Goal: Navigation & Orientation: Find specific page/section

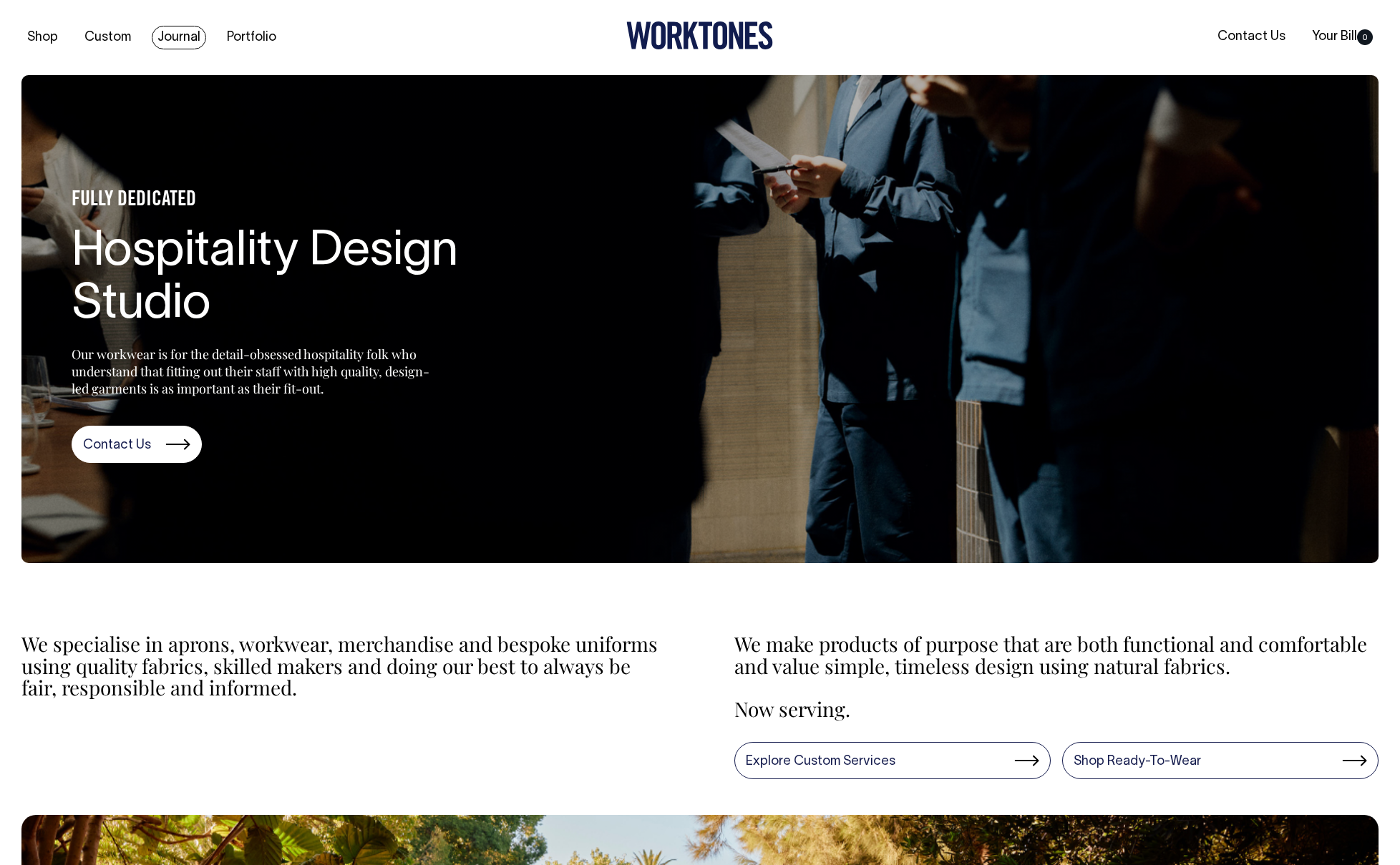
click at [175, 36] on link "Journal" at bounding box center [179, 37] width 55 height 24
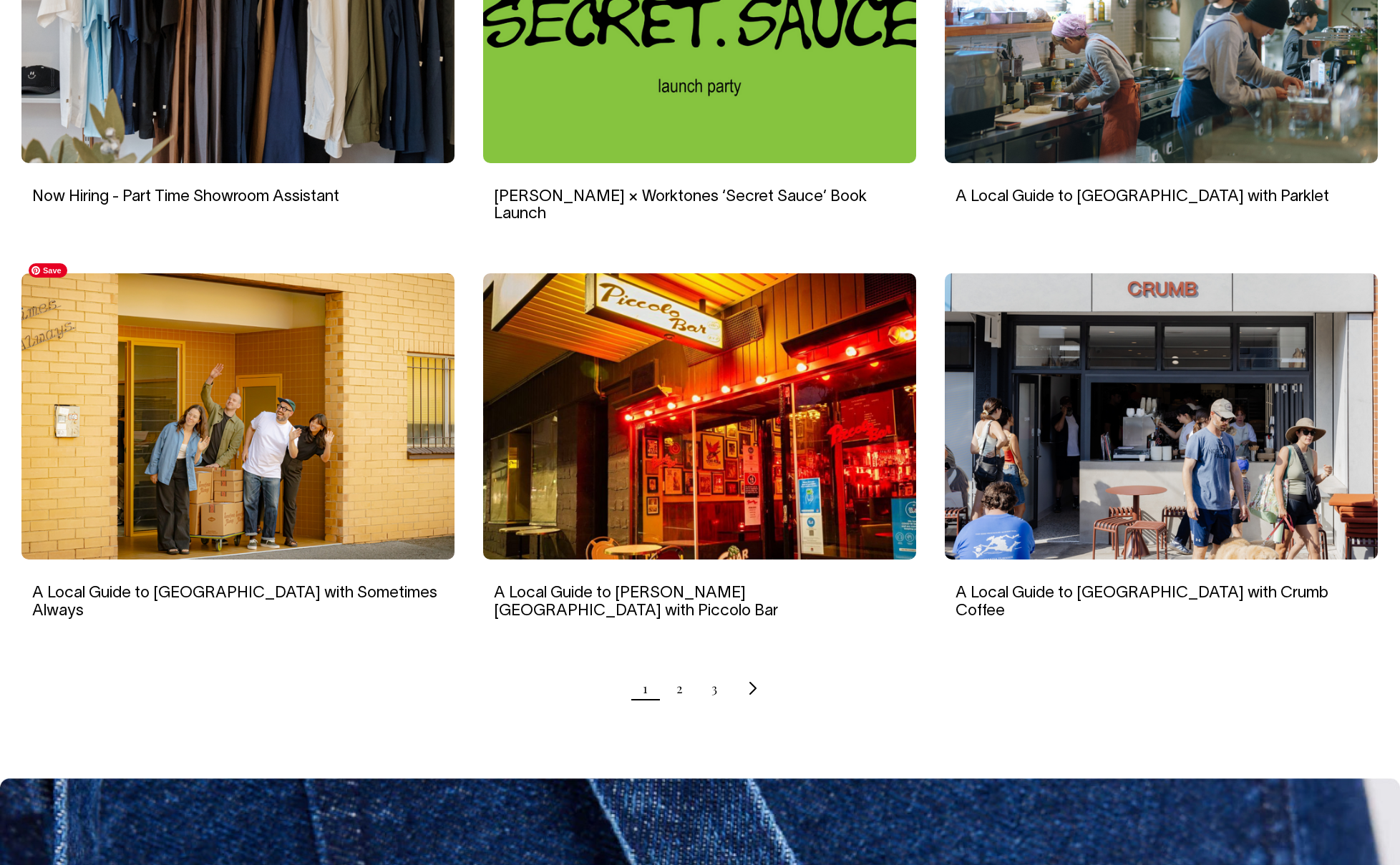
scroll to position [1127, 0]
click at [681, 670] on link "2" at bounding box center [679, 688] width 7 height 36
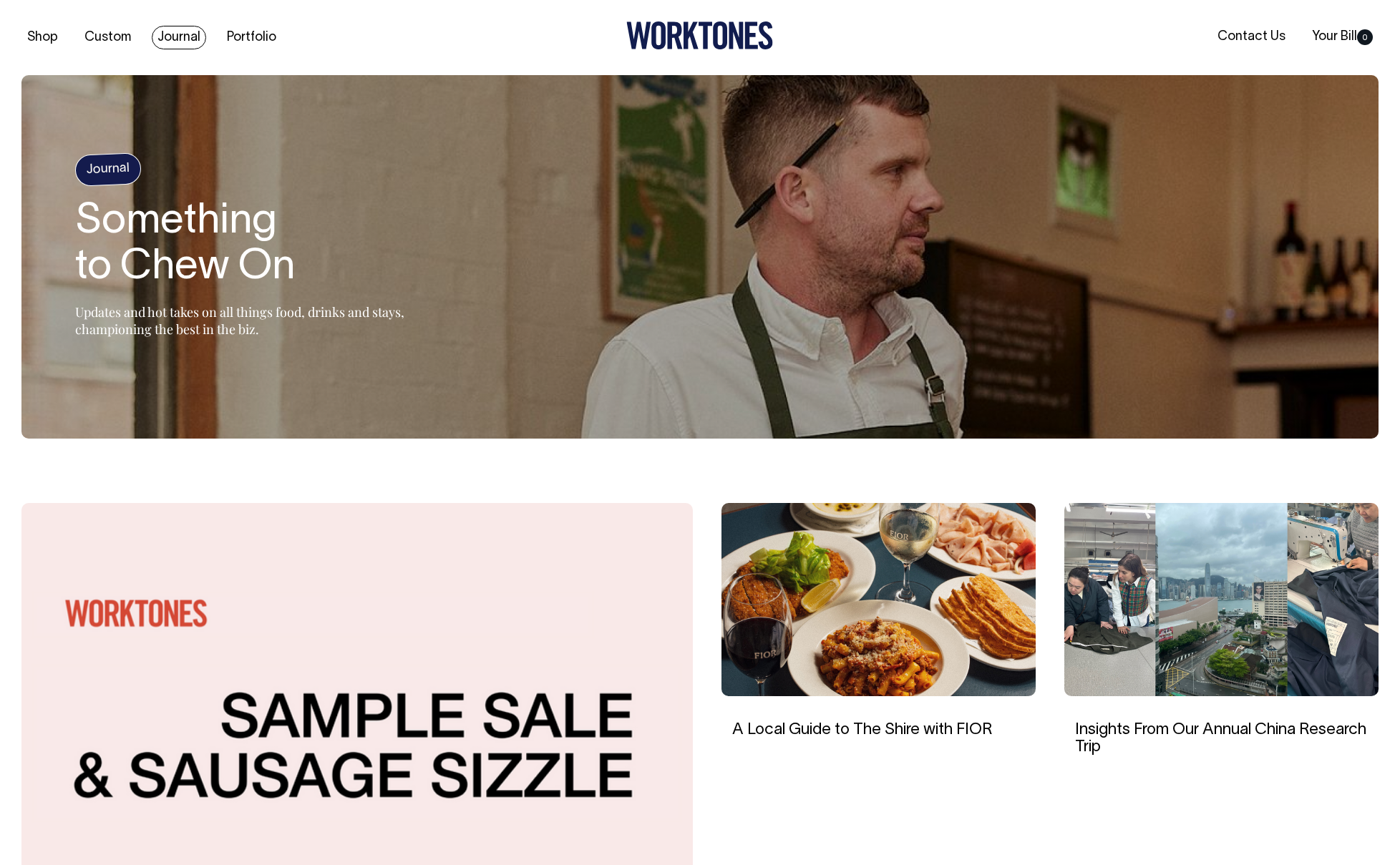
click at [184, 34] on link "Journal" at bounding box center [179, 37] width 55 height 24
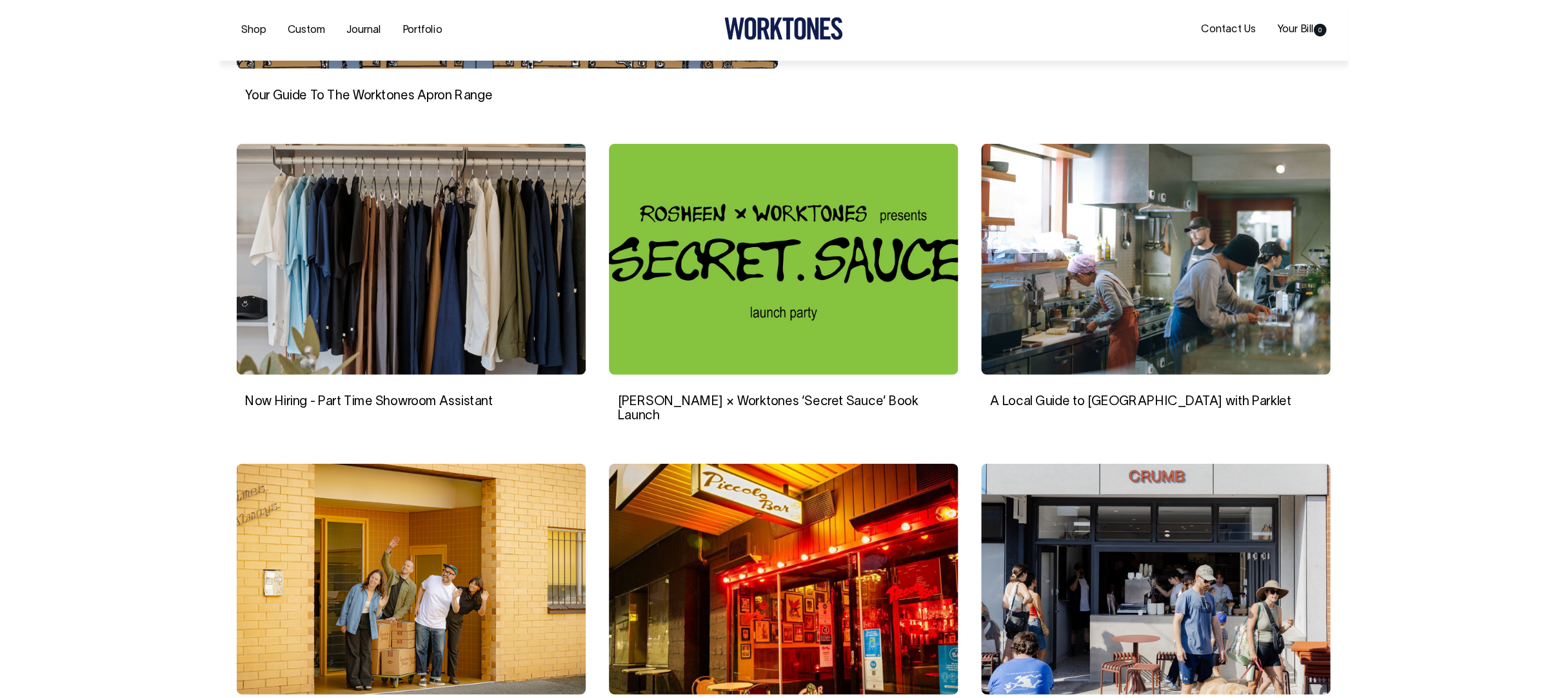
scroll to position [745, 0]
